Goal: Information Seeking & Learning: Learn about a topic

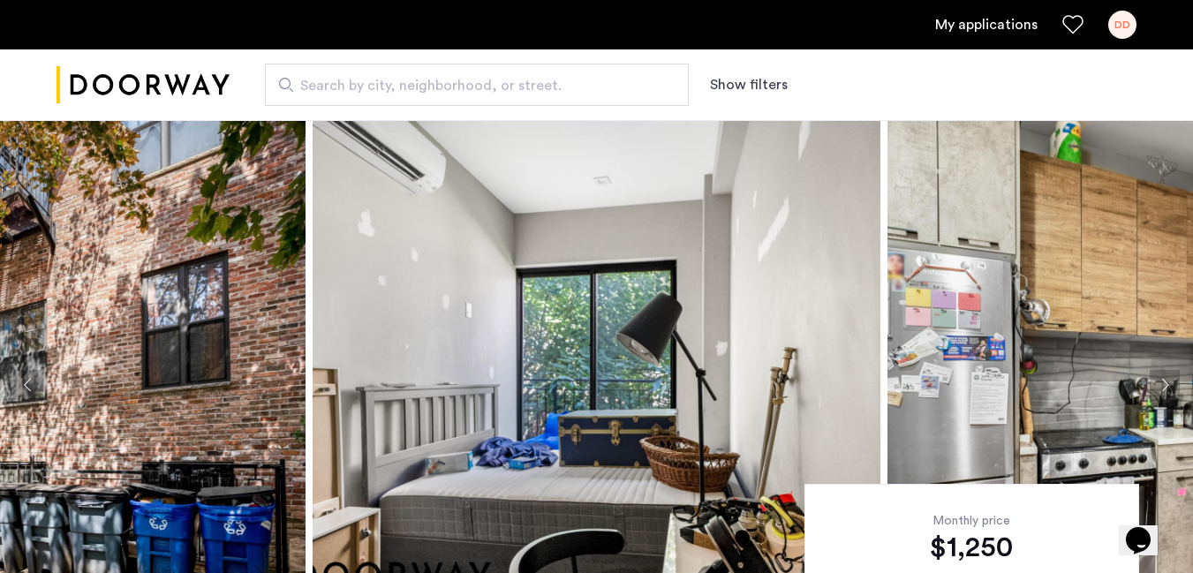
click at [997, 20] on link "My applications" at bounding box center [986, 24] width 102 height 21
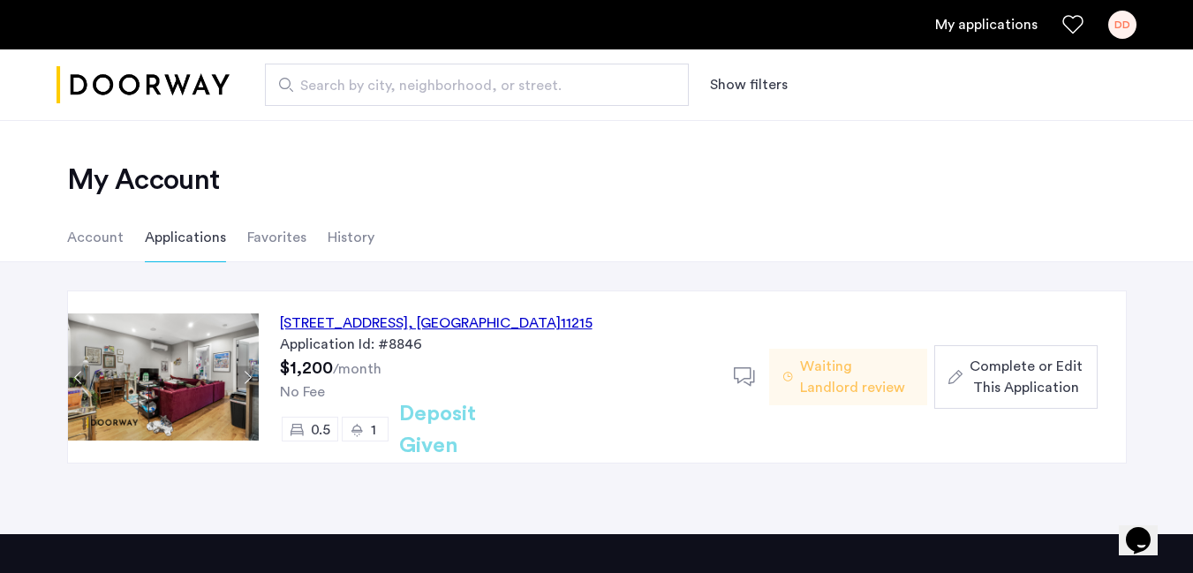
click at [318, 325] on div "557 Union Street, Unit 1FR, Brooklyn , NY 11215" at bounding box center [436, 323] width 313 height 21
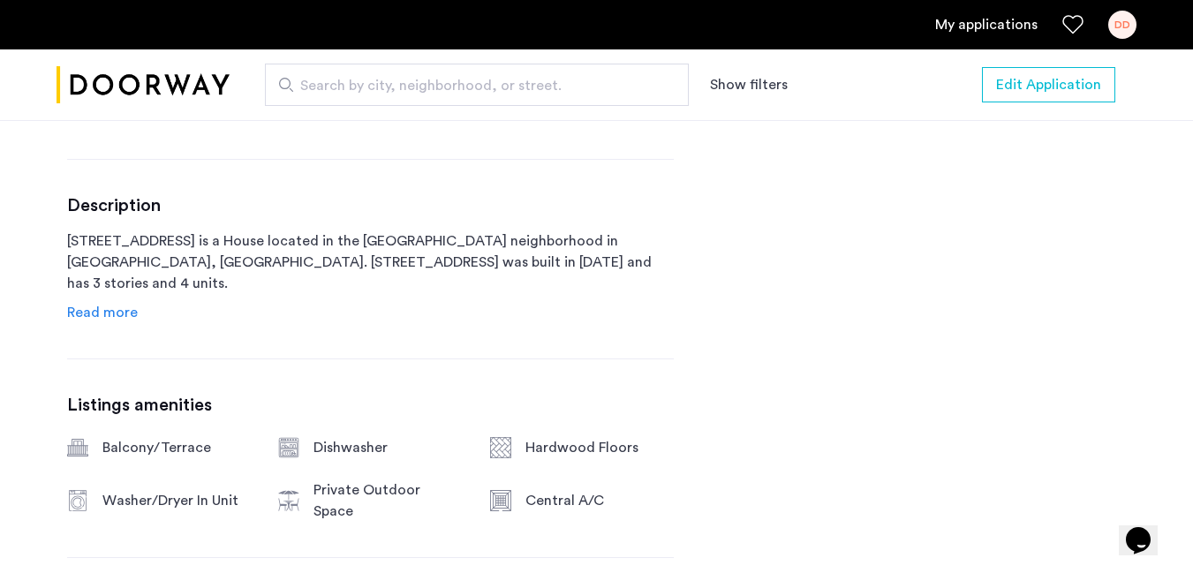
scroll to position [846, 0]
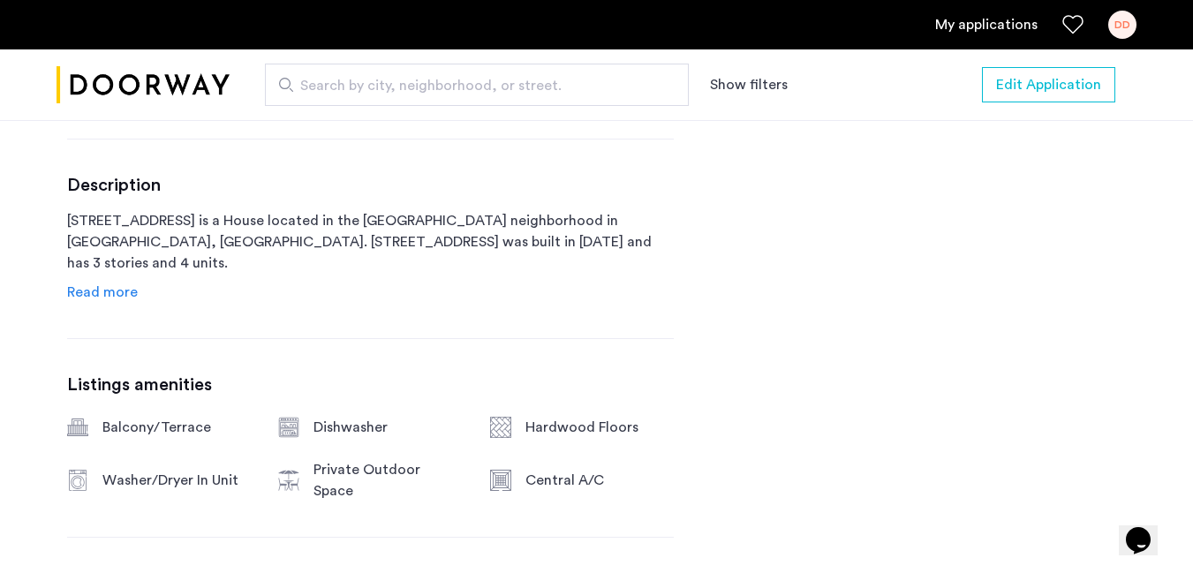
click at [117, 294] on span "Read more" at bounding box center [102, 292] width 71 height 14
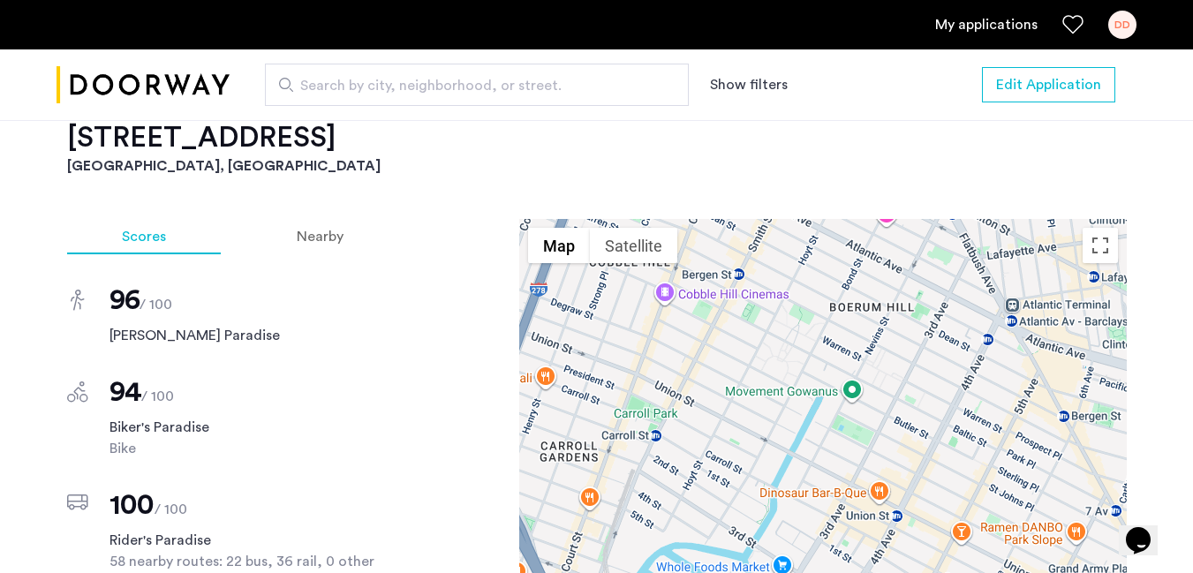
scroll to position [2090, 0]
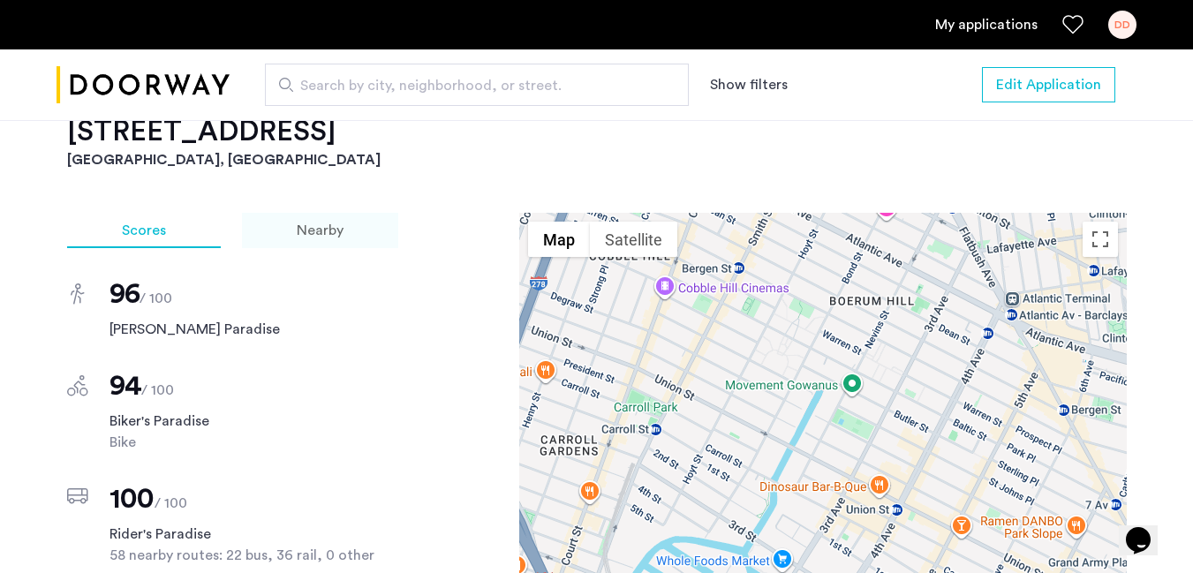
click at [314, 223] on span "Nearby" at bounding box center [320, 230] width 47 height 14
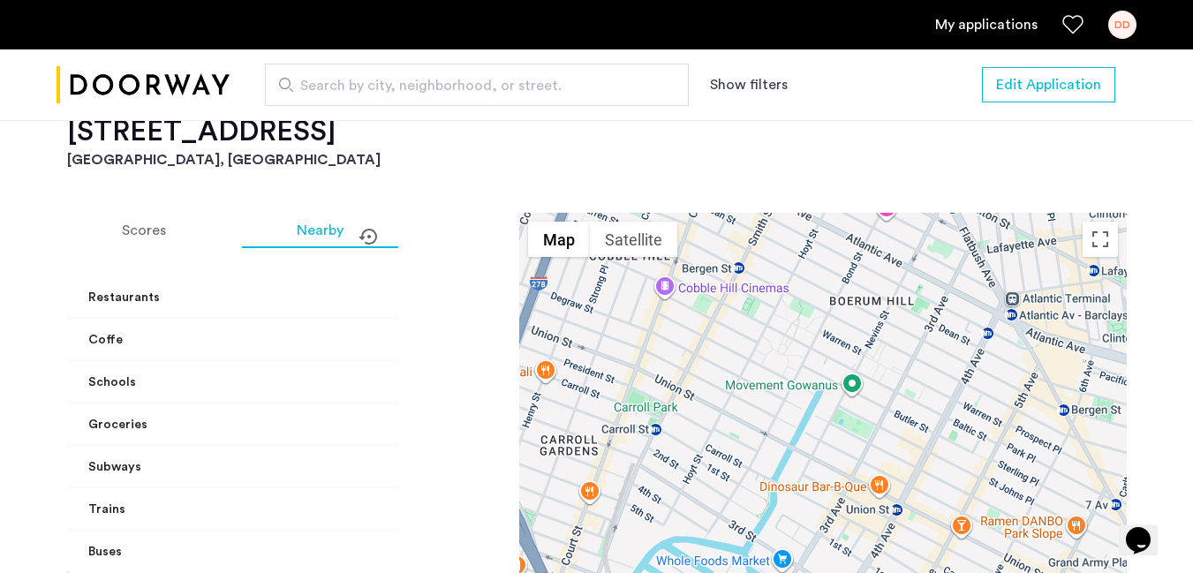
click at [374, 276] on mat-expansion-panel-header "Restaurants" at bounding box center [287, 297] width 441 height 42
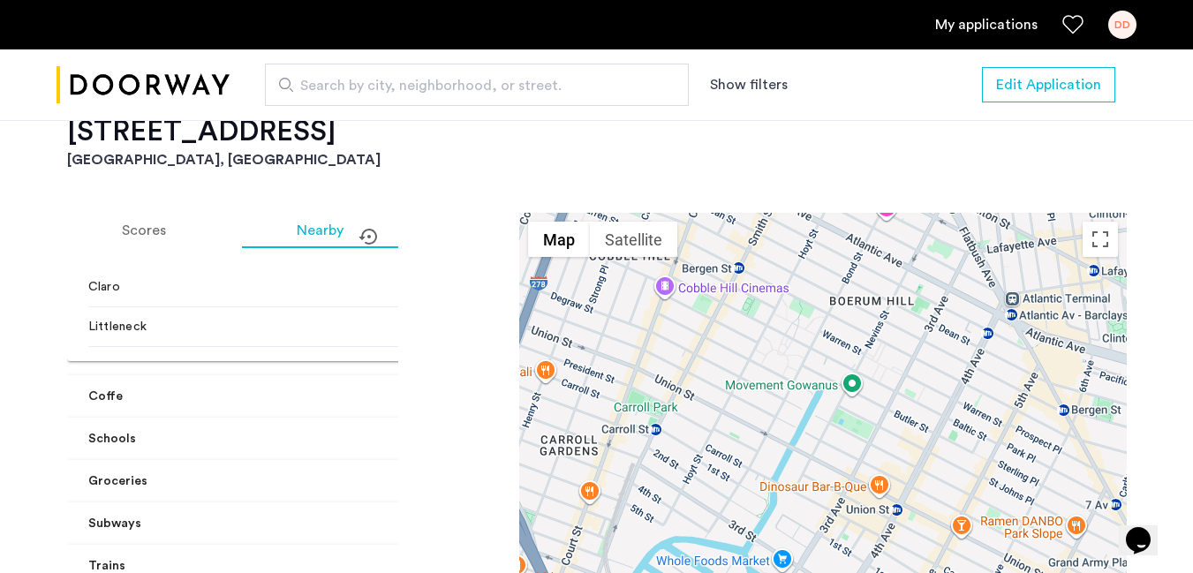
scroll to position [388, 0]
click at [479, 388] on span at bounding box center [482, 397] width 7 height 19
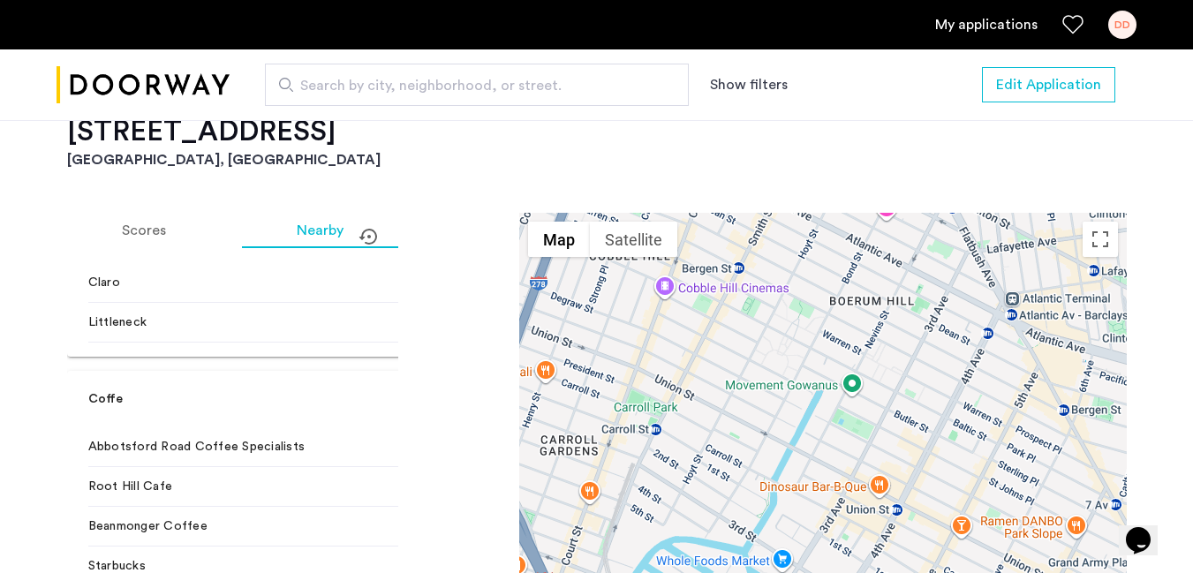
click at [479, 390] on span at bounding box center [482, 399] width 7 height 19
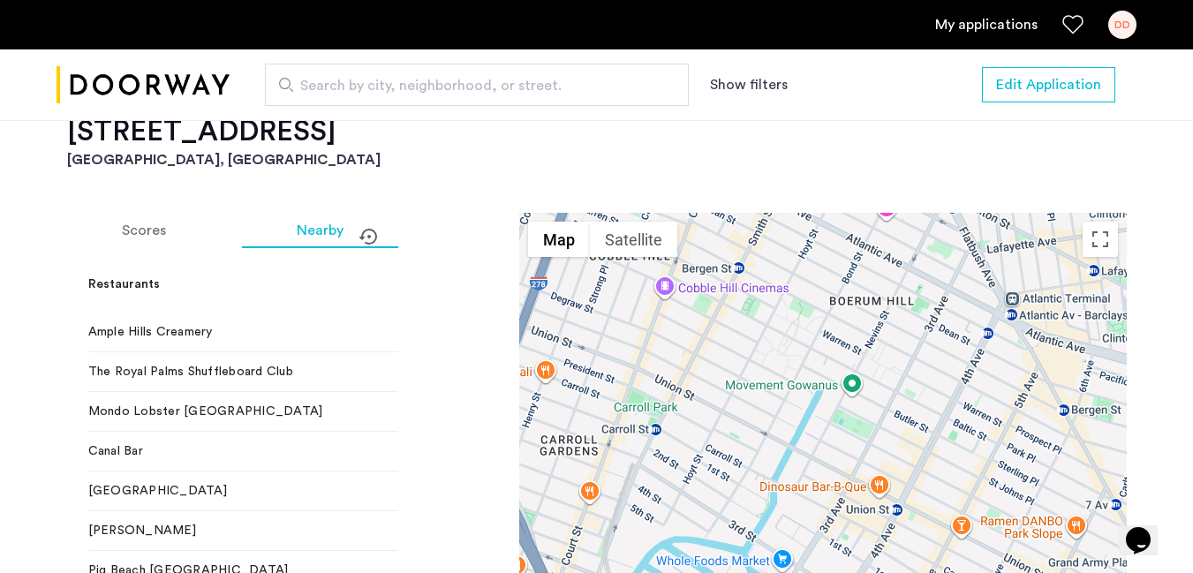
scroll to position [0, 0]
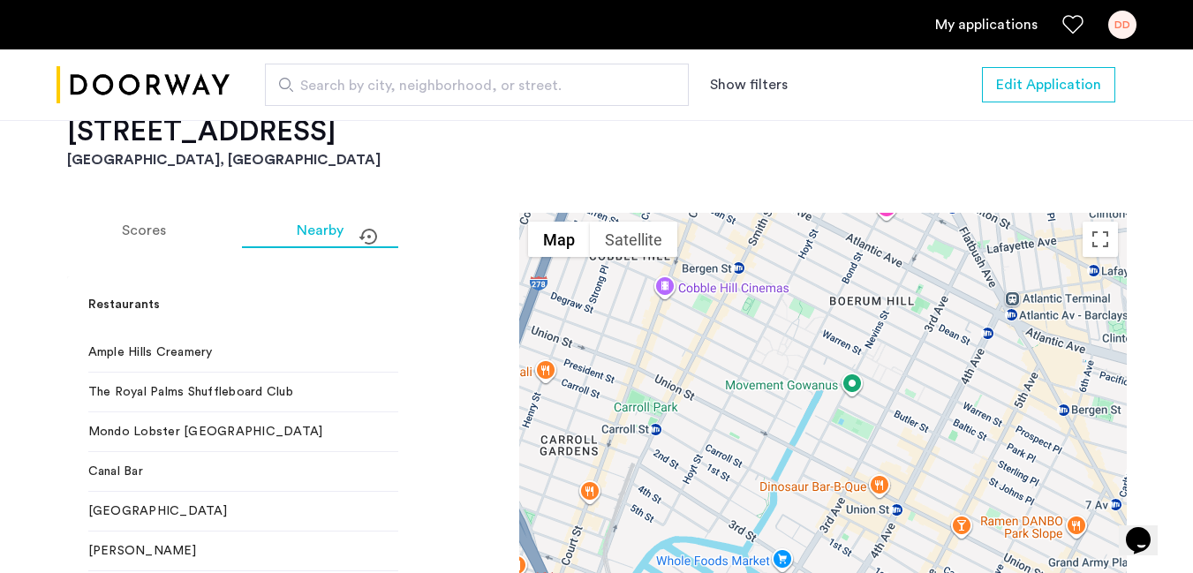
click at [479, 296] on span at bounding box center [482, 305] width 7 height 19
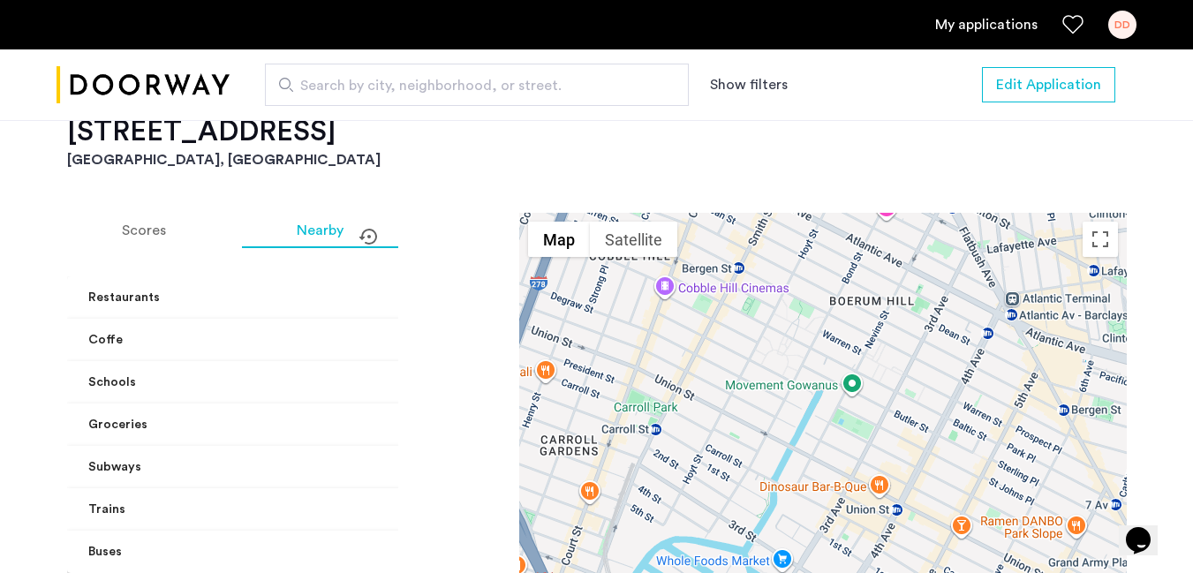
click at [479, 374] on span at bounding box center [482, 383] width 7 height 19
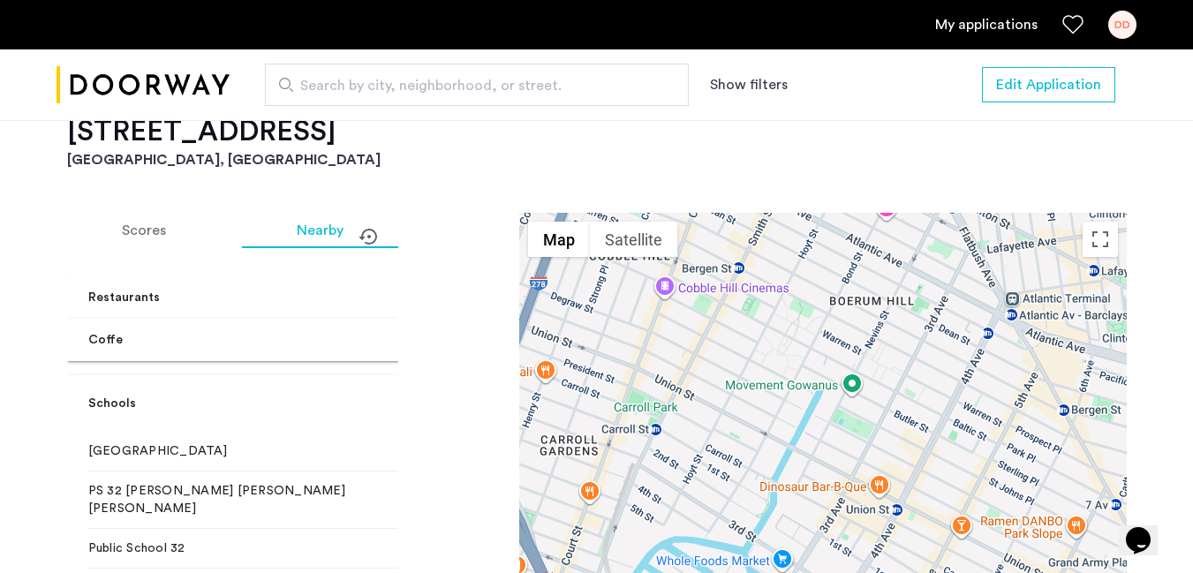
click at [375, 375] on mat-expansion-panel-header "Schools" at bounding box center [287, 403] width 441 height 57
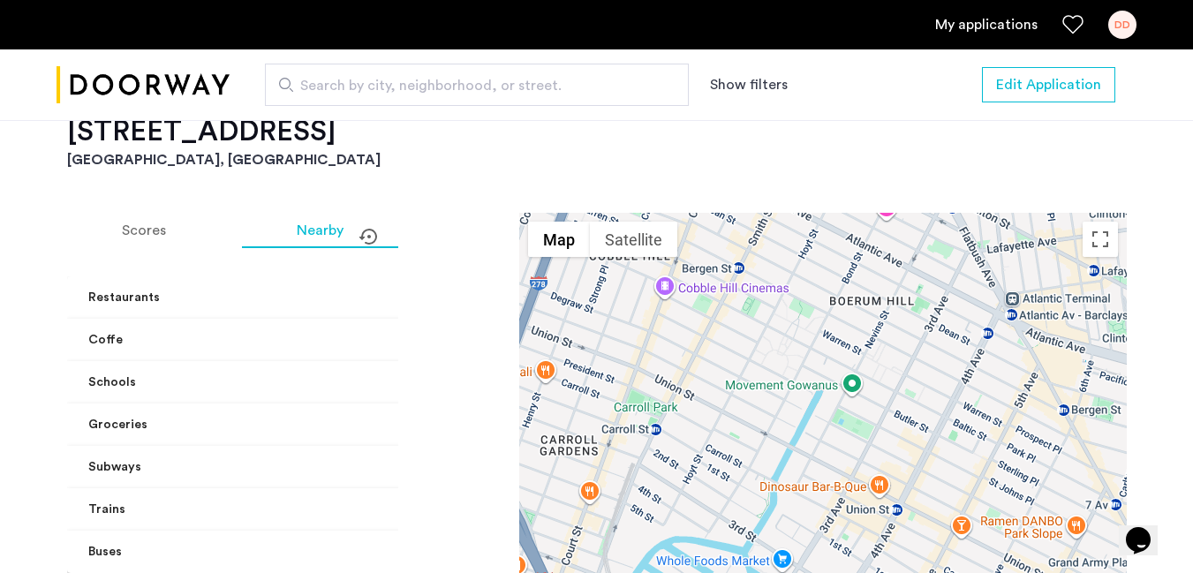
click at [363, 374] on span "Schools" at bounding box center [283, 383] width 391 height 19
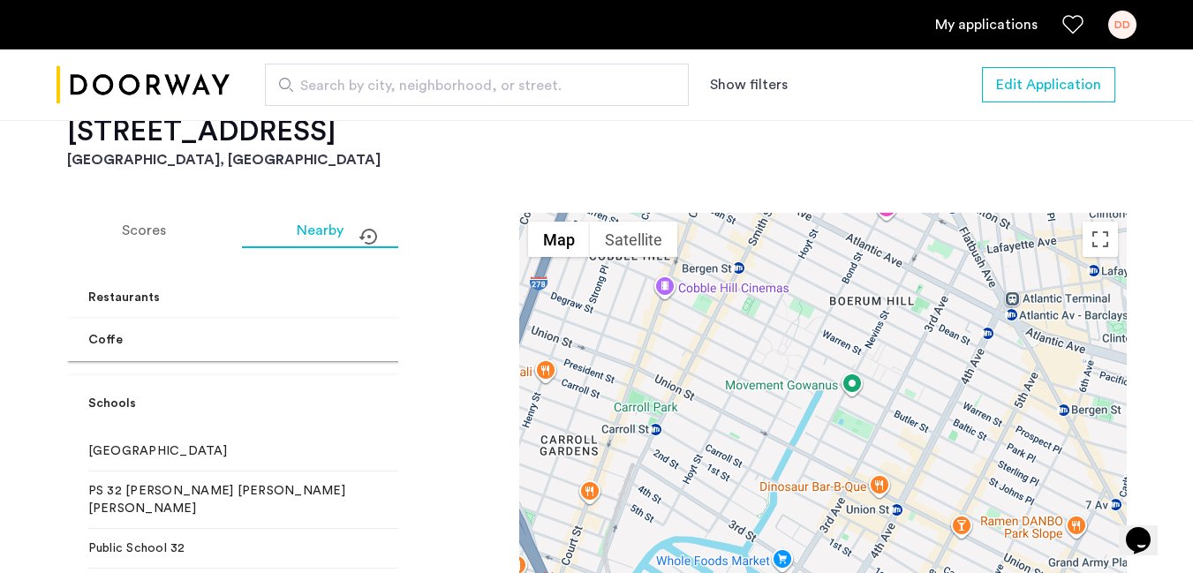
click at [371, 375] on mat-expansion-panel-header "Schools" at bounding box center [287, 403] width 441 height 57
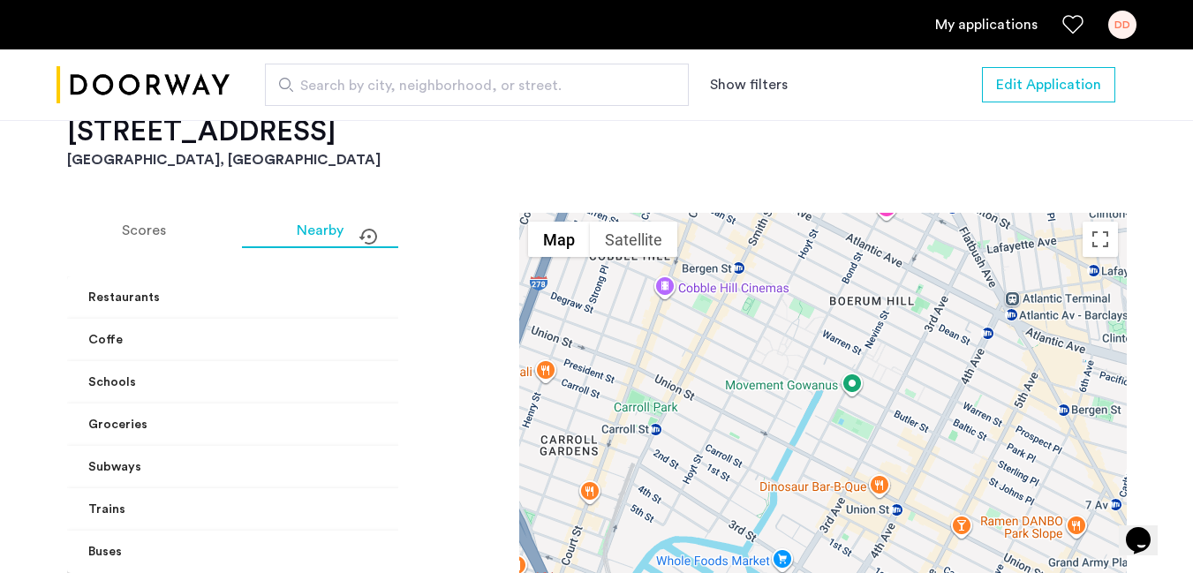
click at [369, 404] on mat-expansion-panel-header "Groceries" at bounding box center [287, 425] width 441 height 42
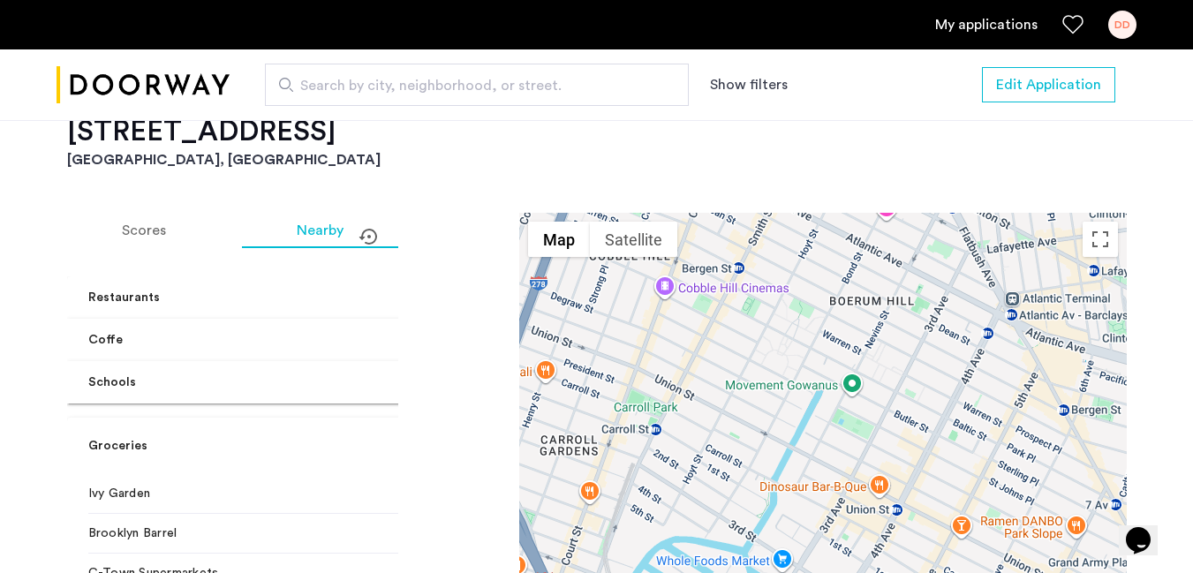
click at [479, 374] on span at bounding box center [482, 383] width 7 height 19
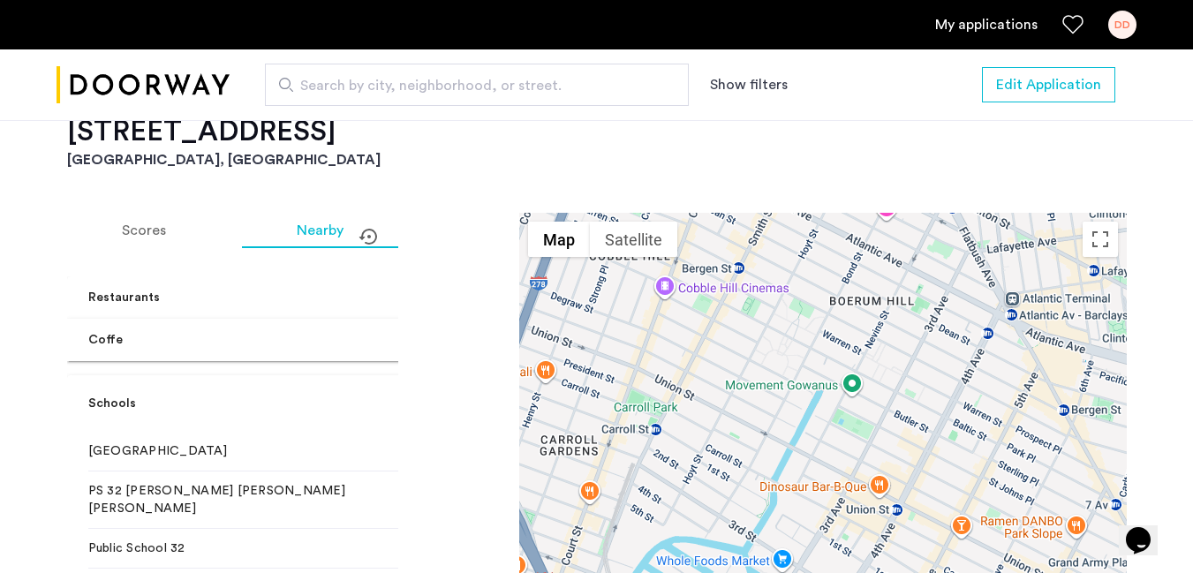
click at [479, 395] on span at bounding box center [482, 404] width 7 height 19
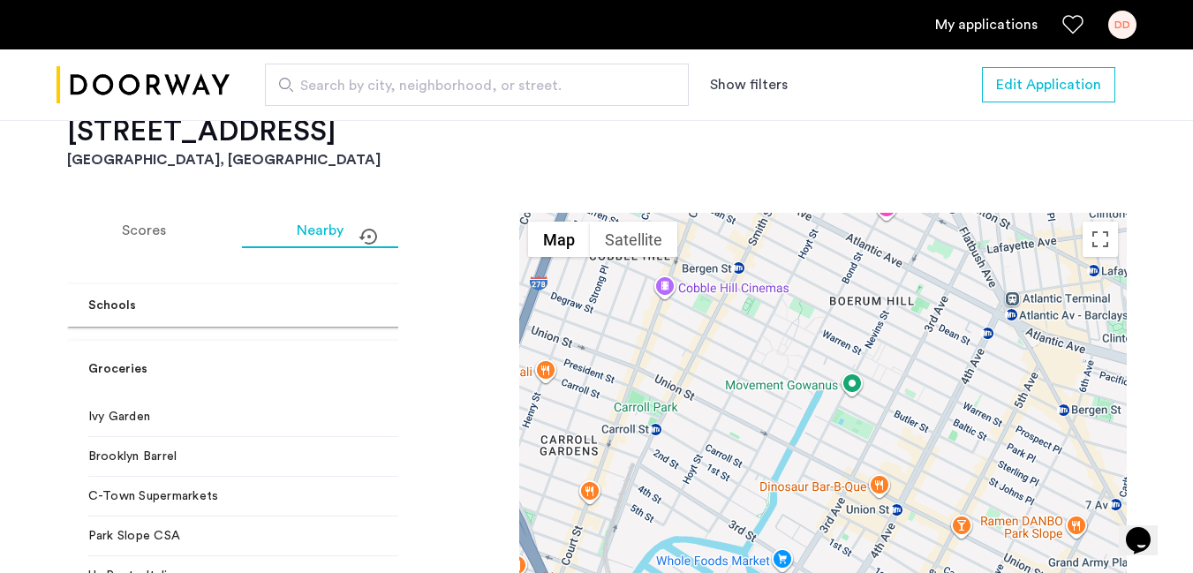
scroll to position [81, 0]
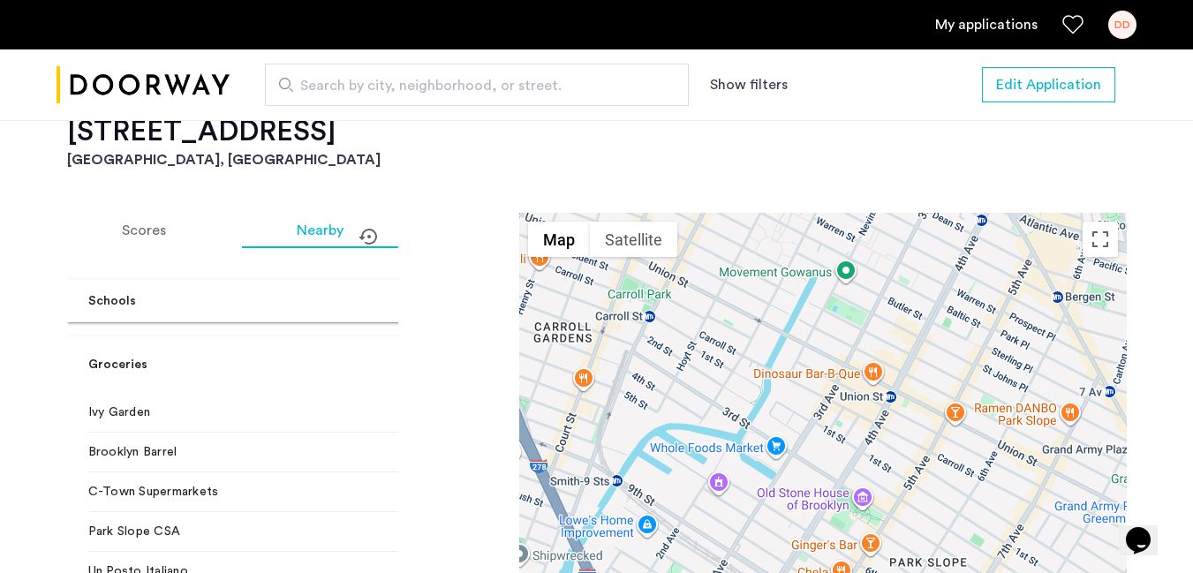
drag, startPoint x: 848, startPoint y: 392, endPoint x: 842, endPoint y: 273, distance: 119.4
click at [842, 273] on div at bounding box center [823, 460] width 608 height 495
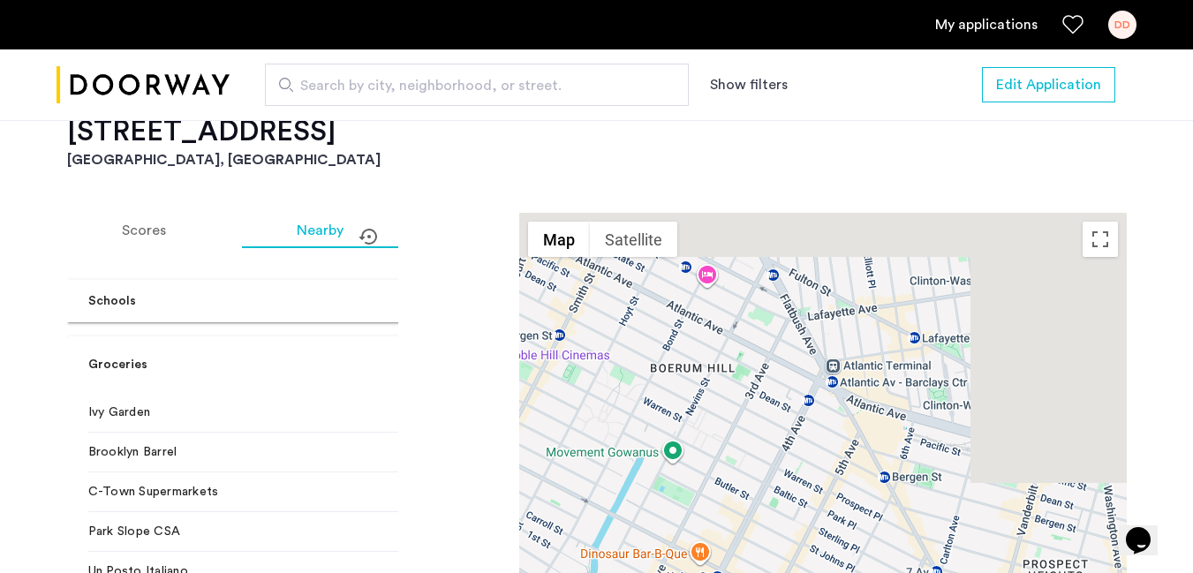
drag, startPoint x: 926, startPoint y: 306, endPoint x: 681, endPoint y: 476, distance: 298.1
click at [681, 476] on div at bounding box center [823, 460] width 608 height 495
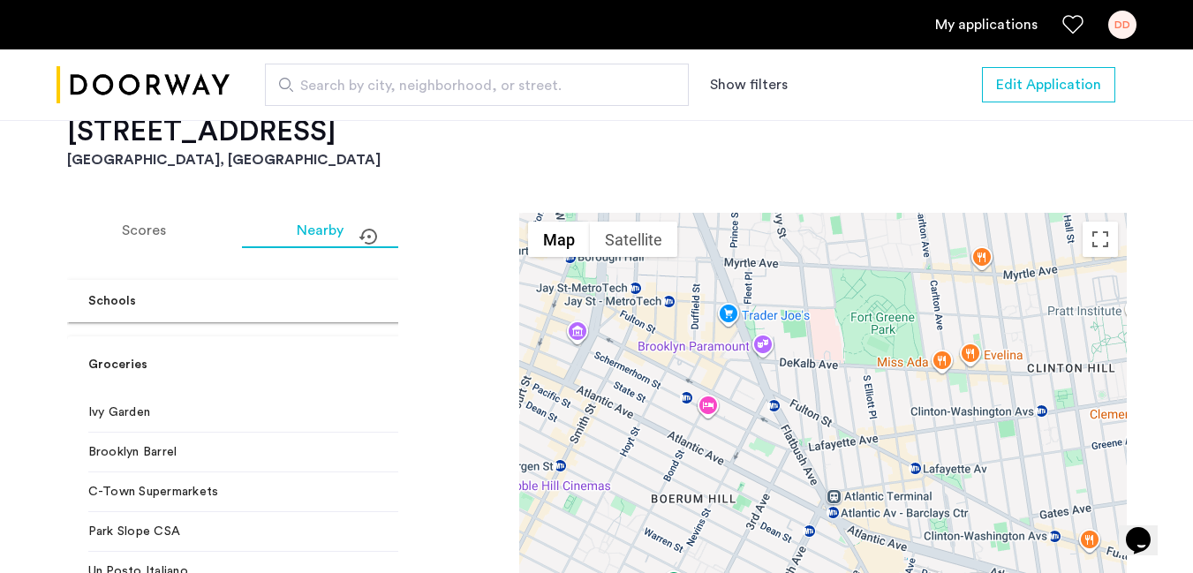
drag, startPoint x: 722, startPoint y: 450, endPoint x: 803, endPoint y: 589, distance: 161.5
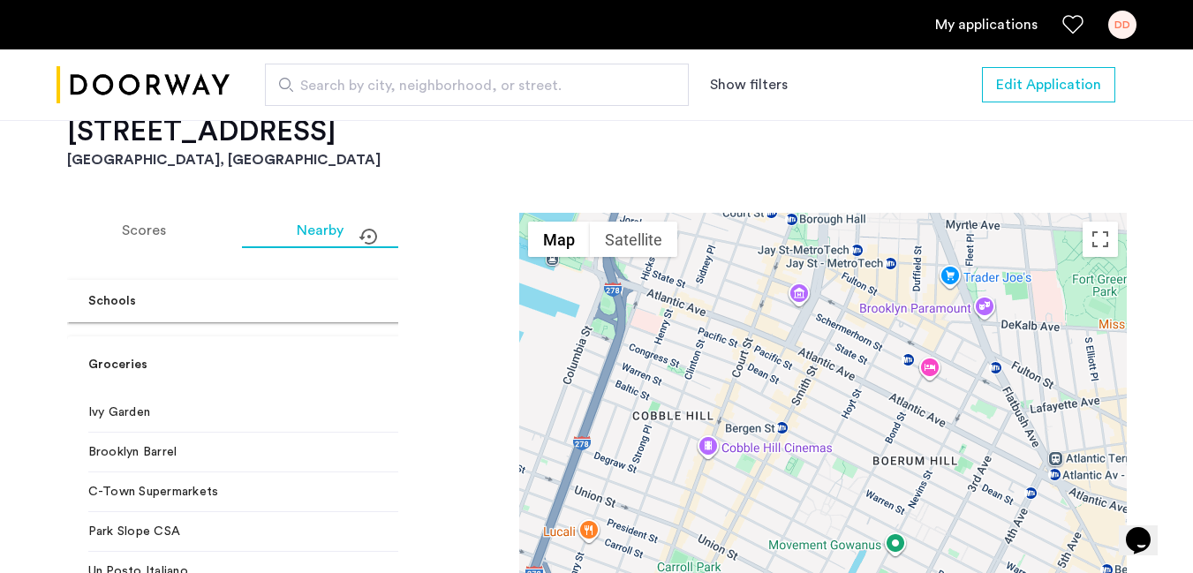
drag, startPoint x: 633, startPoint y: 380, endPoint x: 856, endPoint y: 344, distance: 225.5
click at [856, 344] on div at bounding box center [823, 460] width 608 height 495
drag, startPoint x: 398, startPoint y: 268, endPoint x: 389, endPoint y: 329, distance: 60.7
click at [389, 329] on div "Scores Nearby Restaurants [GEOGRAPHIC_DATA] Creamery 1 min walk The [GEOGRAPHIC…" at bounding box center [597, 496] width 1060 height 566
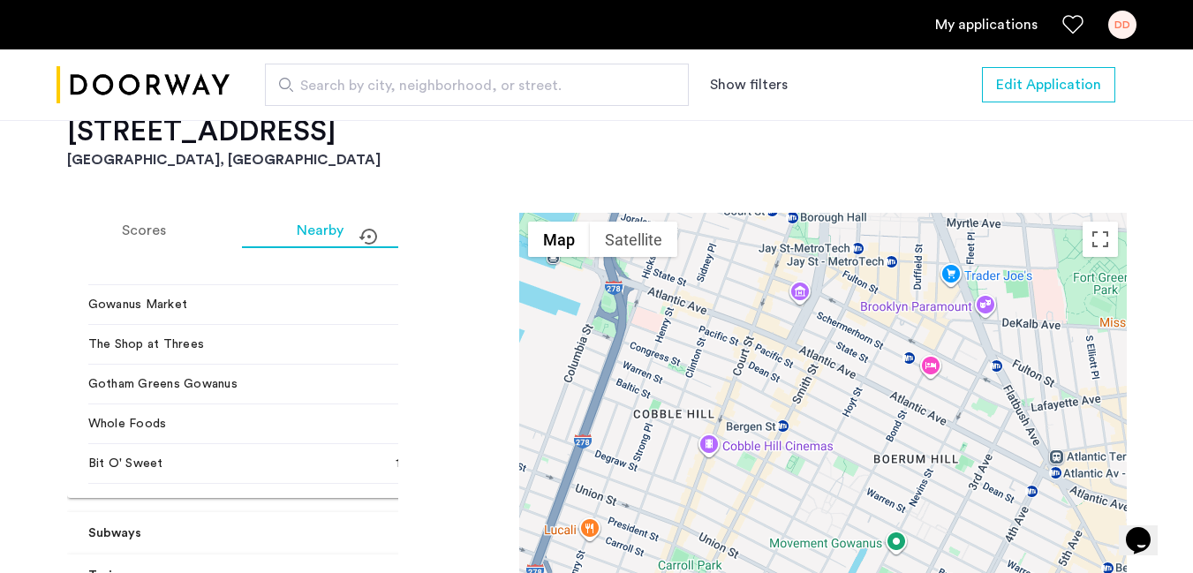
scroll to position [397, 0]
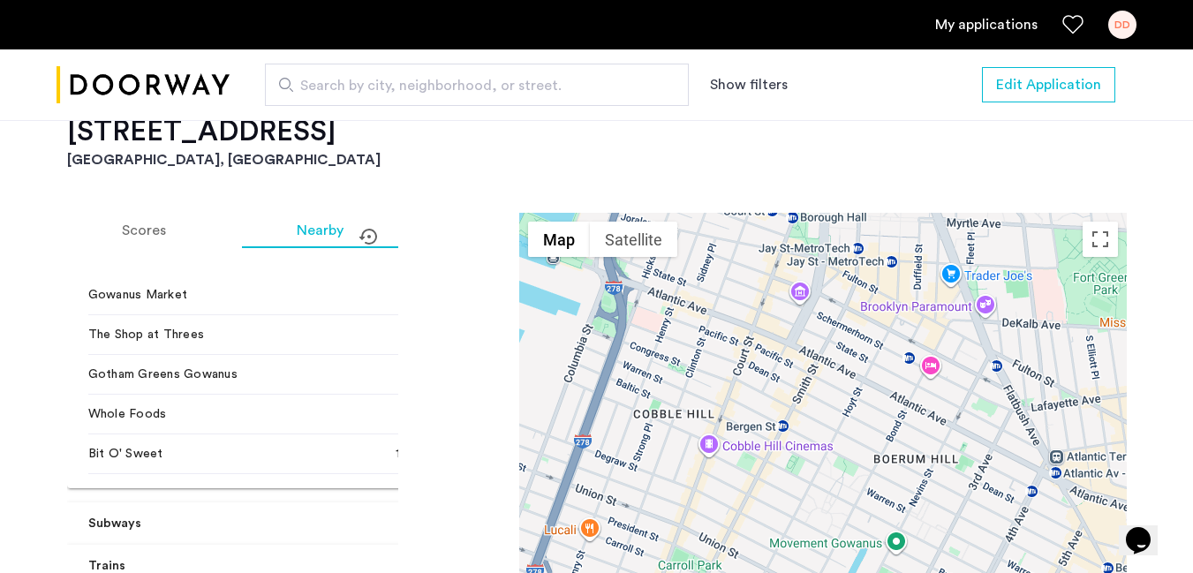
click at [479, 515] on span at bounding box center [482, 524] width 7 height 19
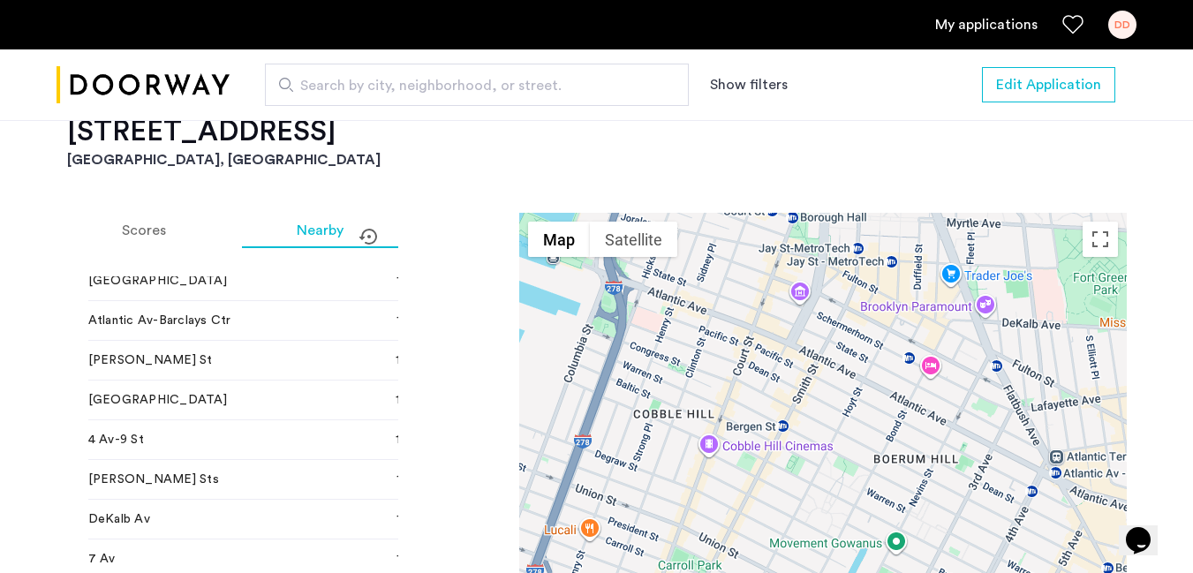
scroll to position [2084, 0]
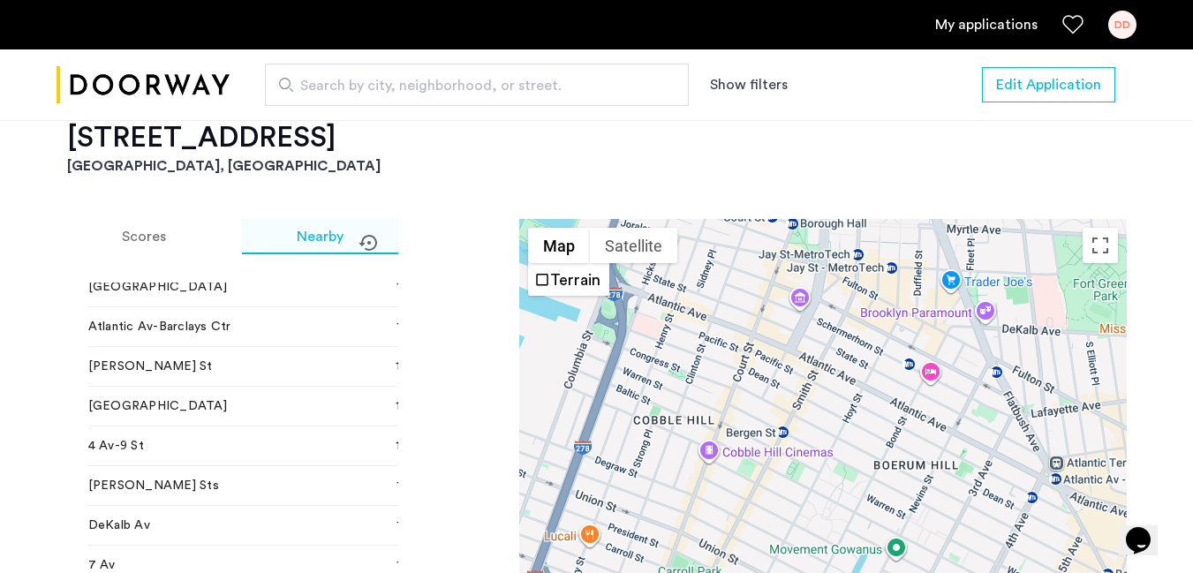
click at [320, 230] on span "Nearby" at bounding box center [320, 237] width 47 height 14
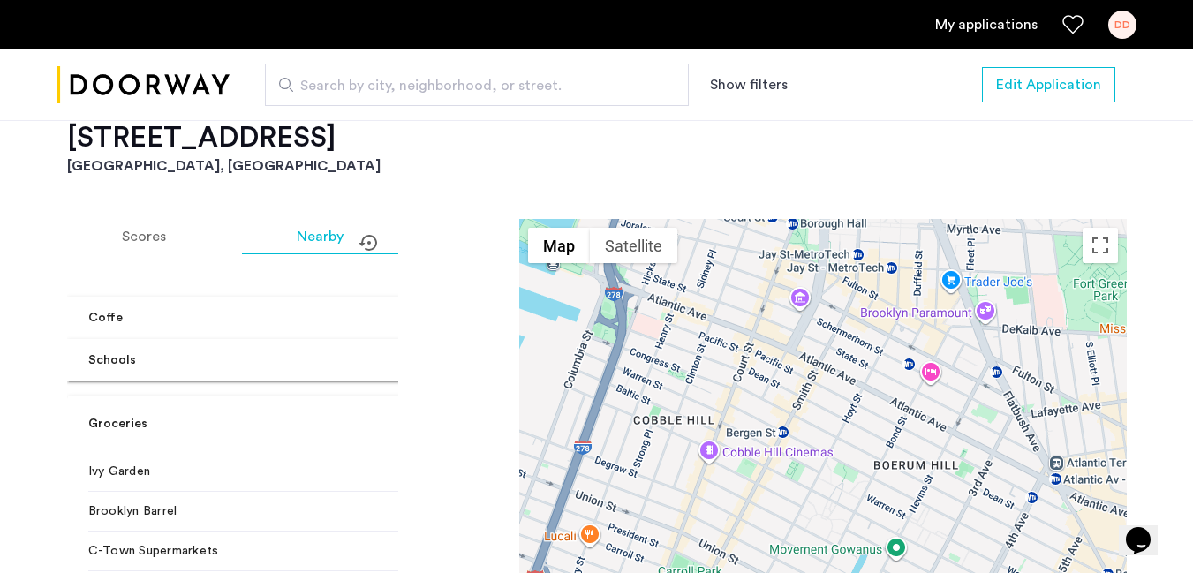
scroll to position [19, 0]
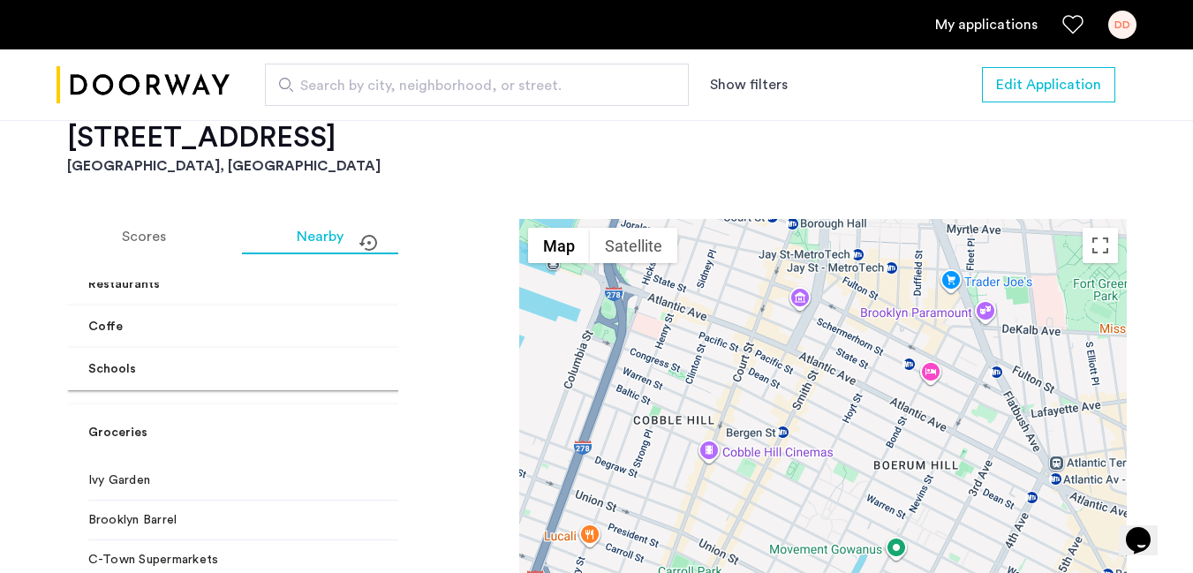
click at [374, 404] on mat-expansion-panel-header "Groceries" at bounding box center [287, 432] width 441 height 57
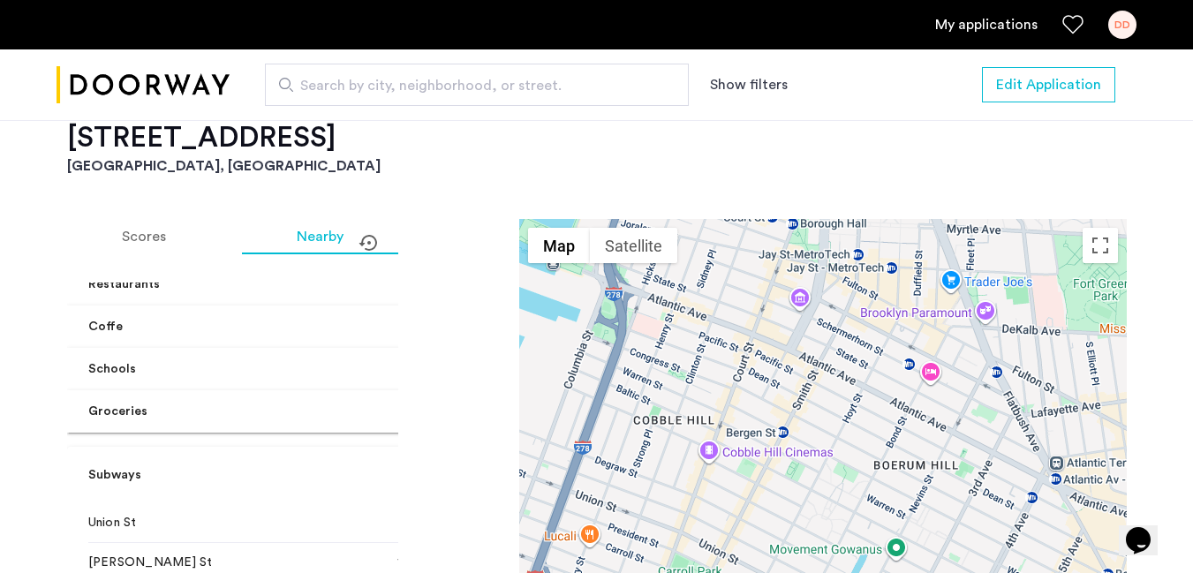
click at [479, 466] on span at bounding box center [482, 475] width 7 height 19
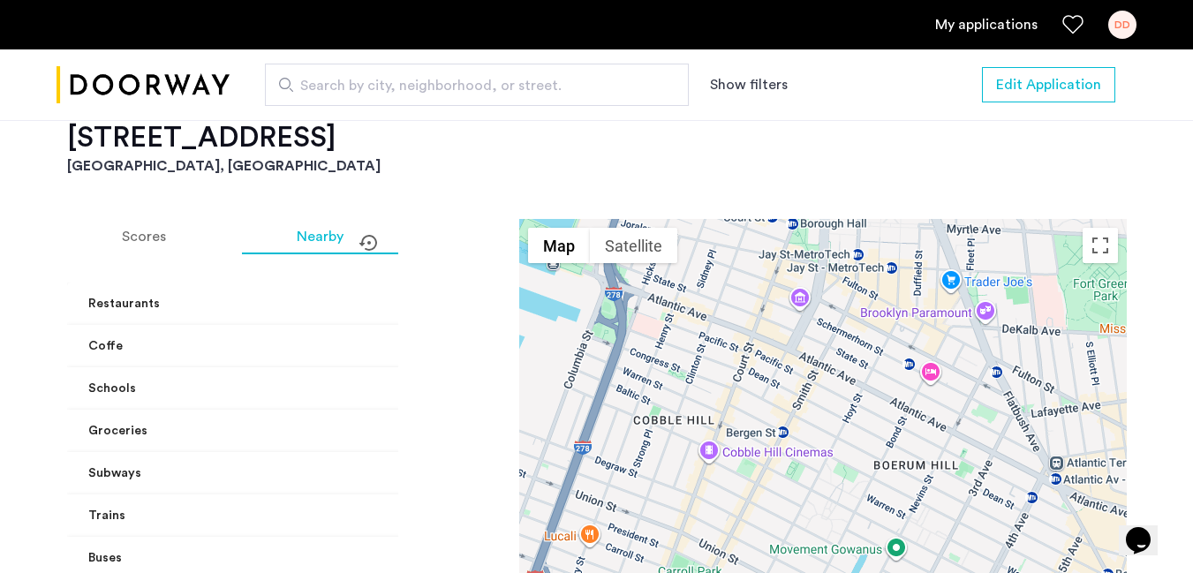
click at [479, 507] on span at bounding box center [482, 516] width 7 height 19
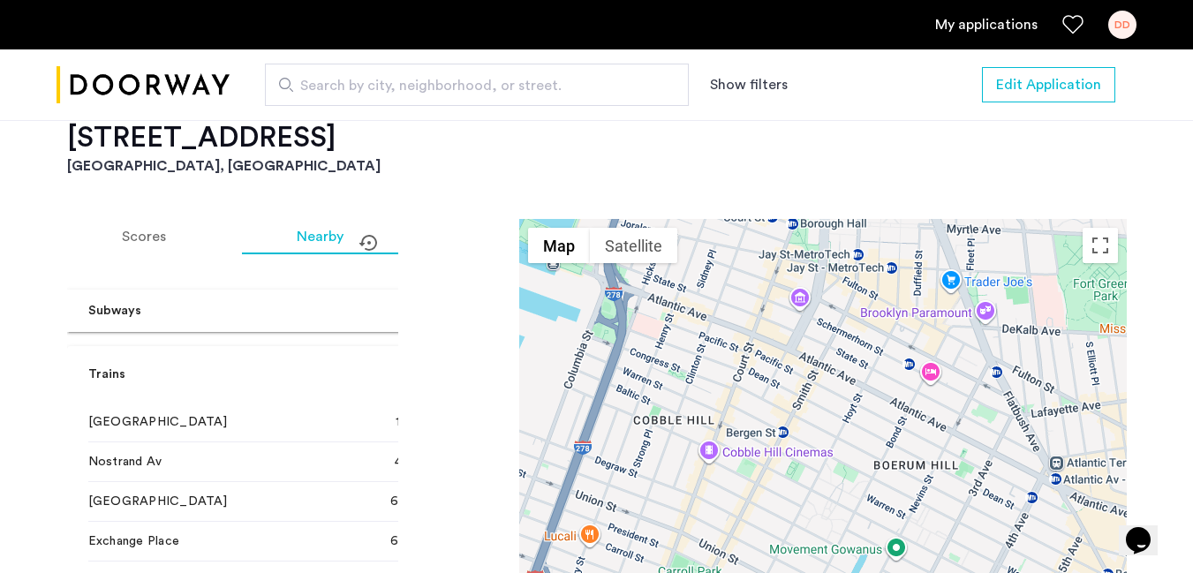
scroll to position [170, 0]
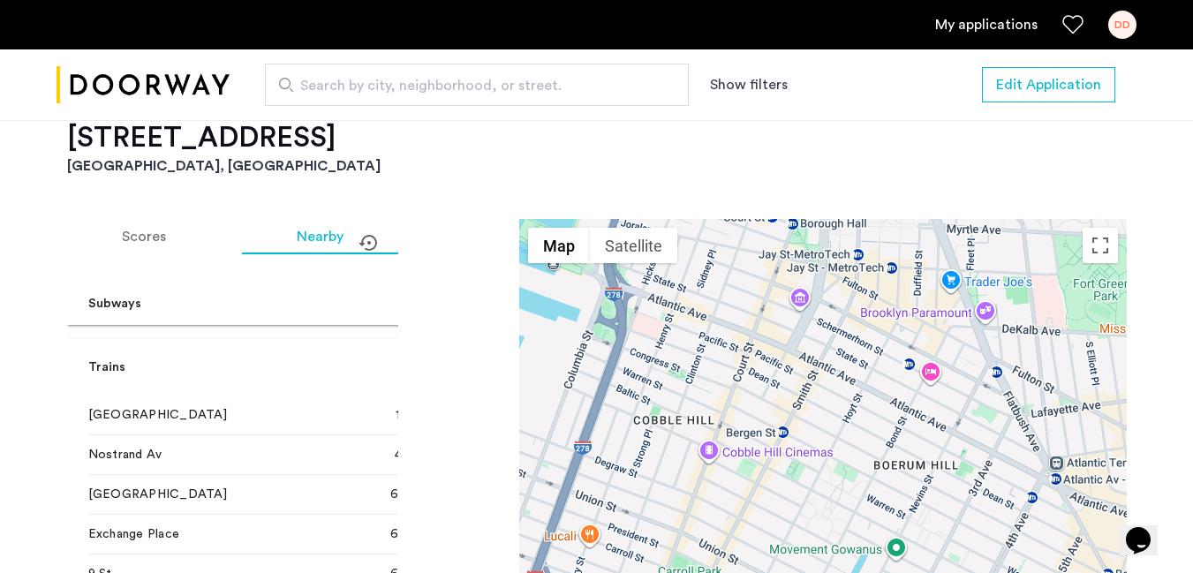
click at [479, 359] on span at bounding box center [482, 368] width 7 height 19
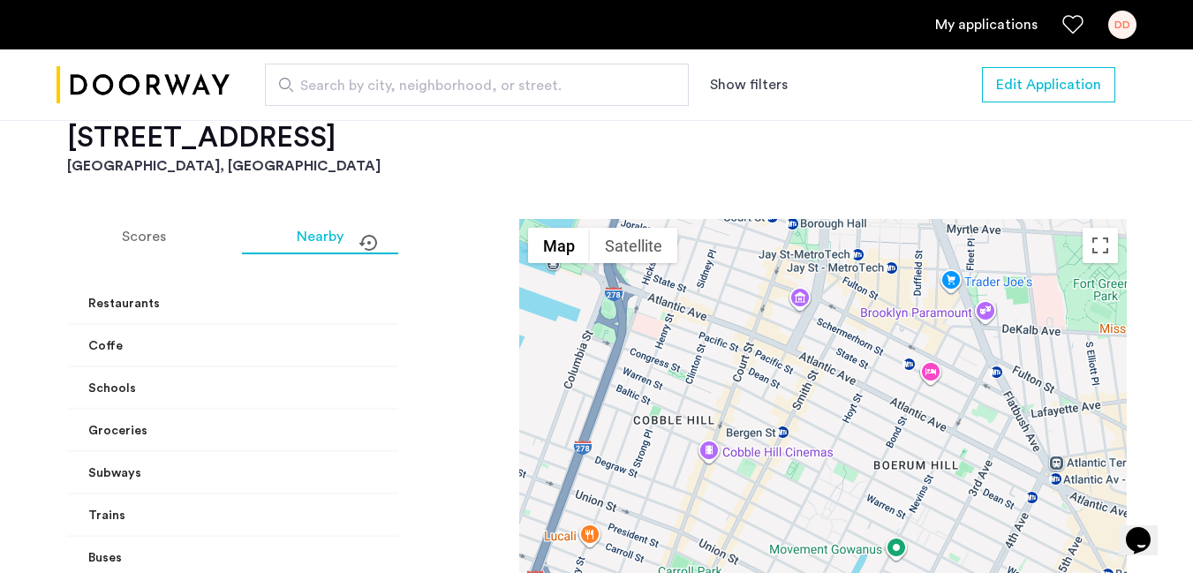
scroll to position [0, 0]
click at [479, 549] on span at bounding box center [482, 558] width 7 height 19
drag, startPoint x: 397, startPoint y: 247, endPoint x: 397, endPoint y: 275, distance: 27.4
click at [397, 283] on div "Restaurants [GEOGRAPHIC_DATA] Creamery 1 min walk The Royal Palms Shuffleboard …" at bounding box center [232, 459] width 331 height 353
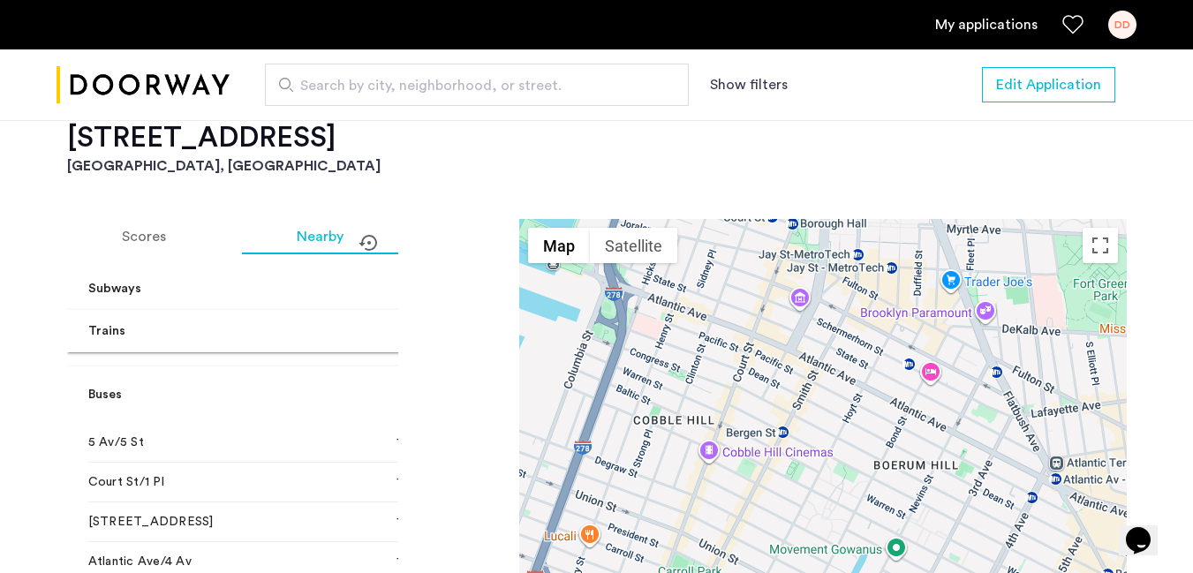
scroll to position [175, 0]
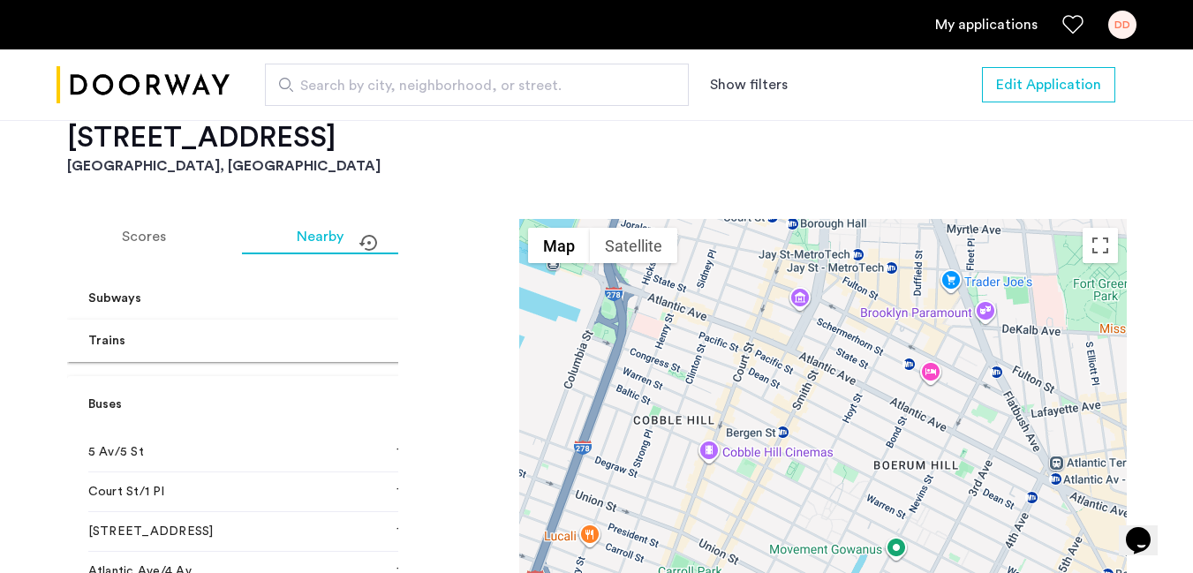
click at [363, 396] on span "Buses" at bounding box center [283, 405] width 391 height 19
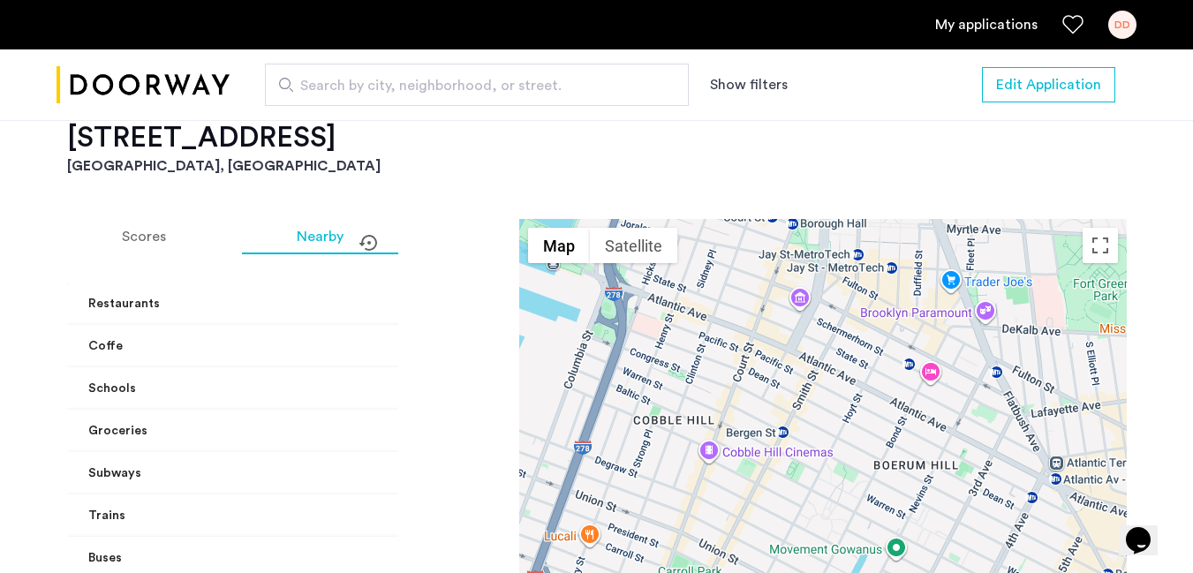
scroll to position [0, 0]
click at [643, 228] on button "Satellite" at bounding box center [633, 245] width 87 height 35
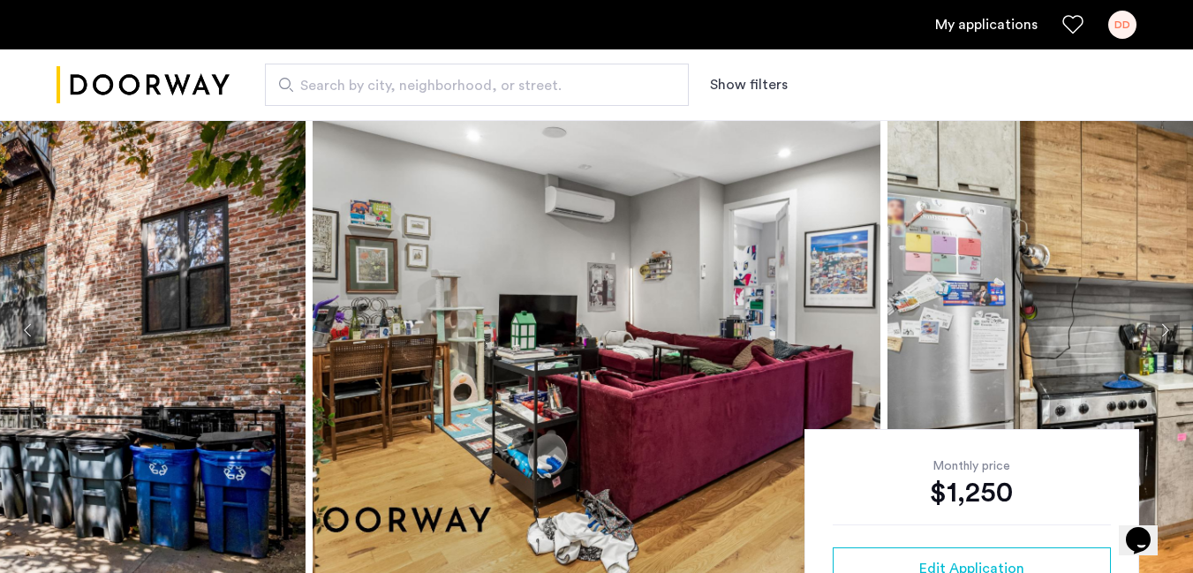
scroll to position [43, 0]
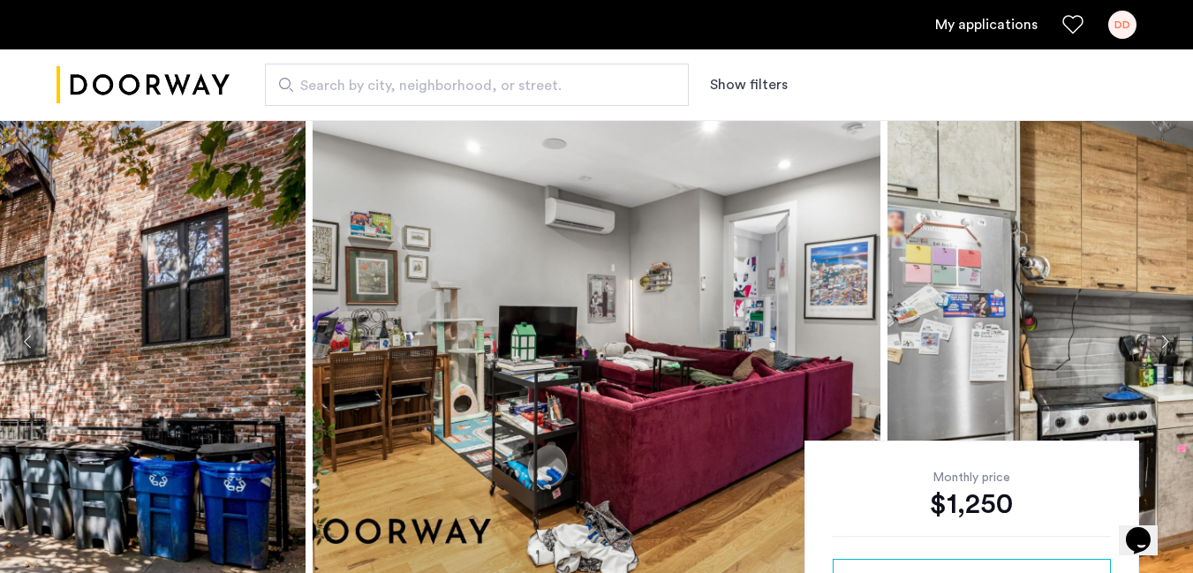
click at [200, 306] on img at bounding box center [22, 342] width 568 height 530
click at [160, 362] on img at bounding box center [22, 342] width 568 height 530
click at [654, 298] on img at bounding box center [597, 342] width 568 height 530
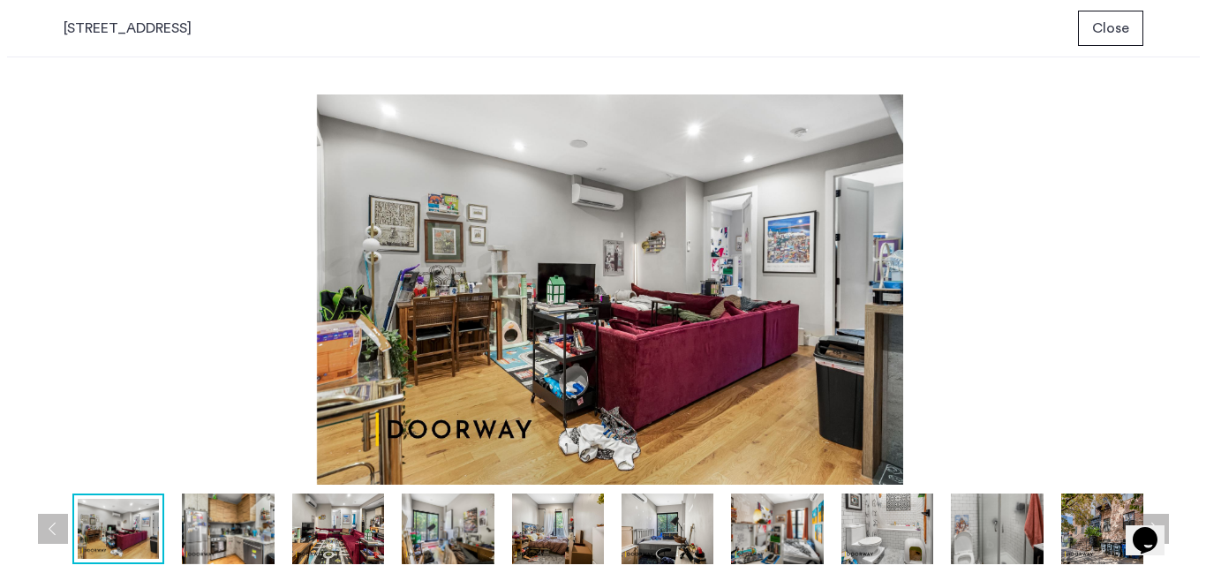
scroll to position [0, 0]
